Goal: Task Accomplishment & Management: Use online tool/utility

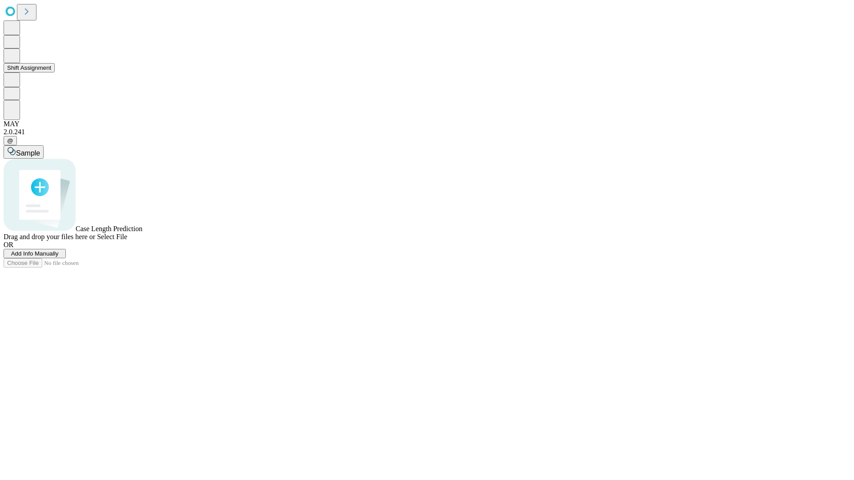
click at [55, 72] on button "Shift Assignment" at bounding box center [29, 67] width 51 height 9
